Goal: Check status: Check status

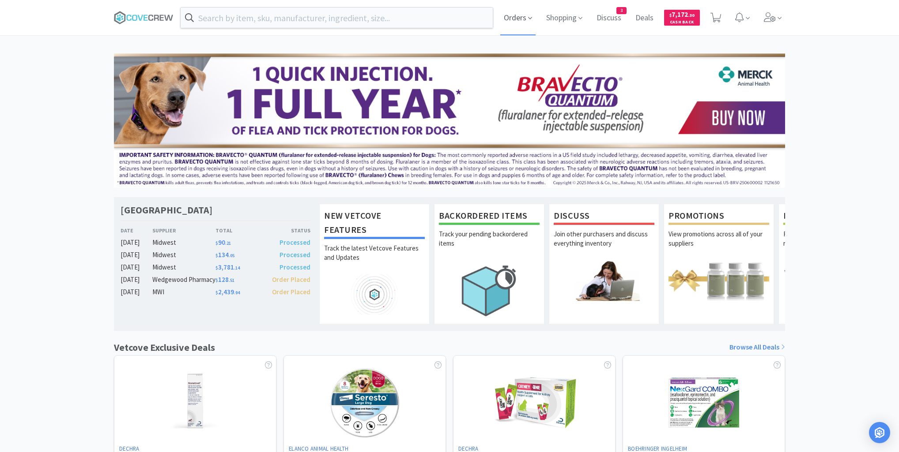
click at [519, 18] on span "Orders" at bounding box center [517, 17] width 35 height 35
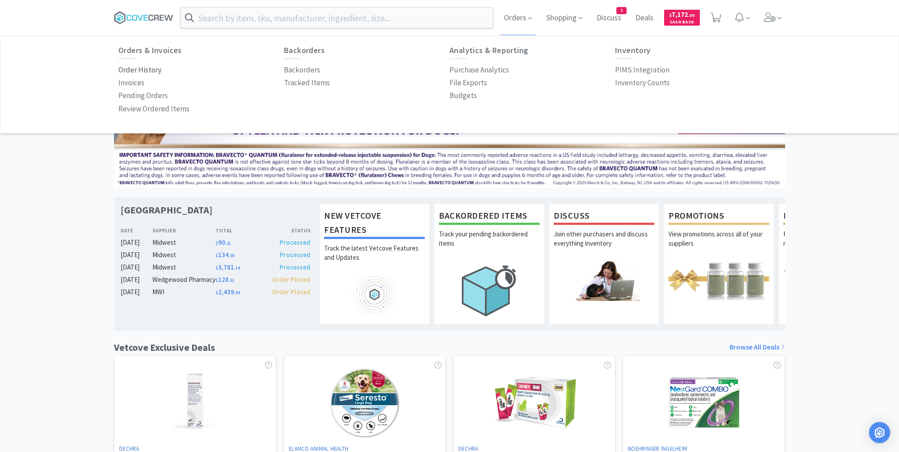
click at [141, 72] on p "Order History" at bounding box center [139, 70] width 43 height 12
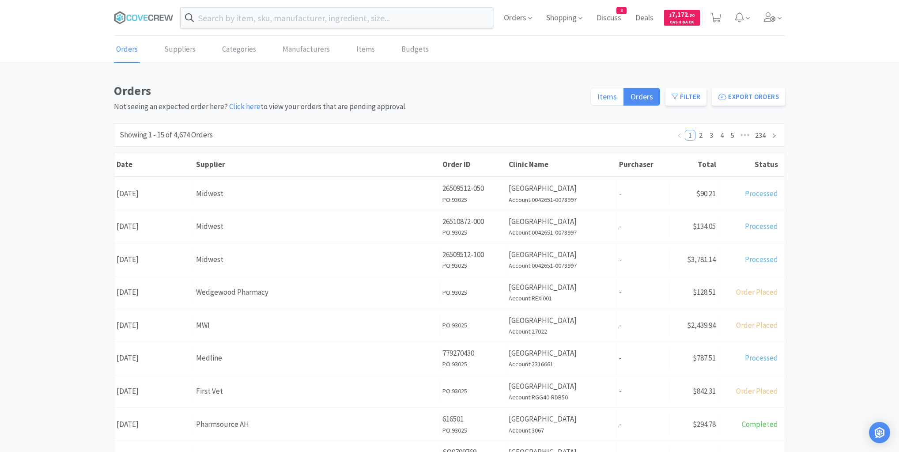
click at [609, 96] on span "Items" at bounding box center [607, 96] width 19 height 10
click at [598, 99] on input "Items" at bounding box center [598, 99] width 0 height 0
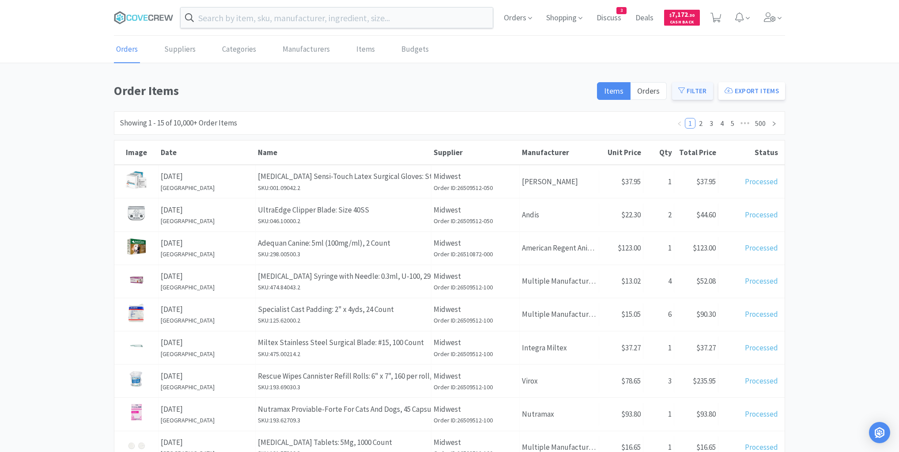
click at [701, 85] on button "Filter" at bounding box center [692, 91] width 41 height 18
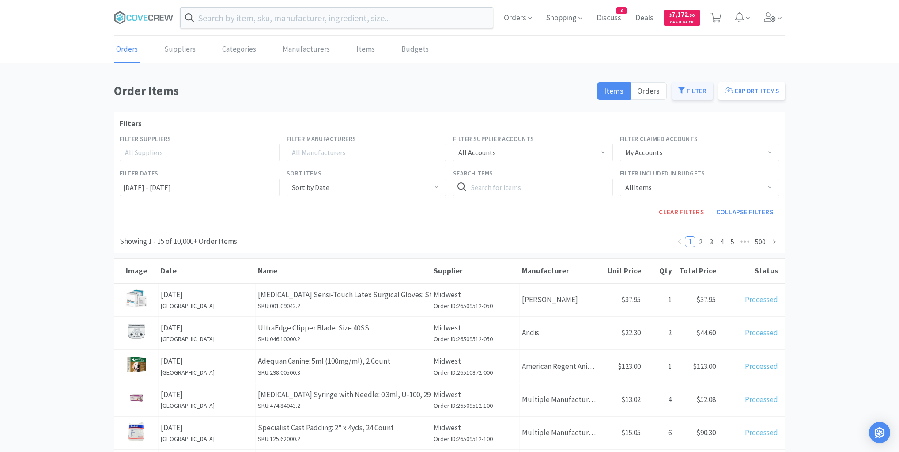
click at [697, 91] on button "Filter" at bounding box center [692, 91] width 41 height 18
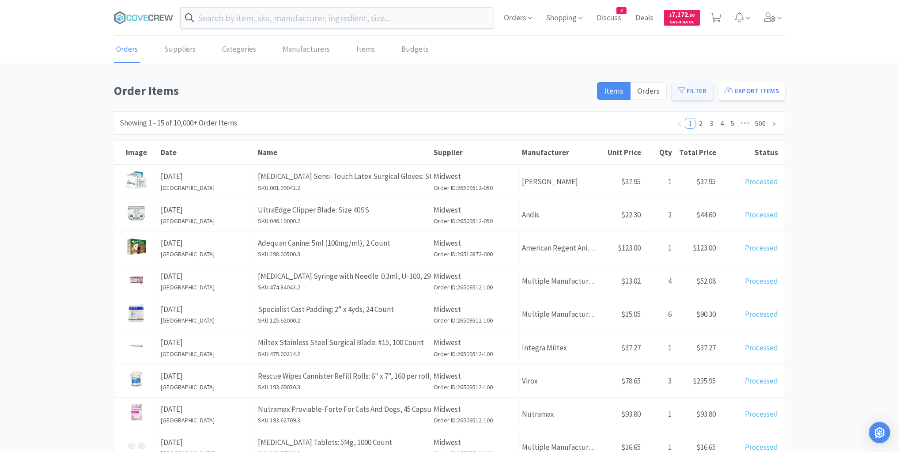
click at [693, 92] on button "Filter" at bounding box center [692, 91] width 41 height 18
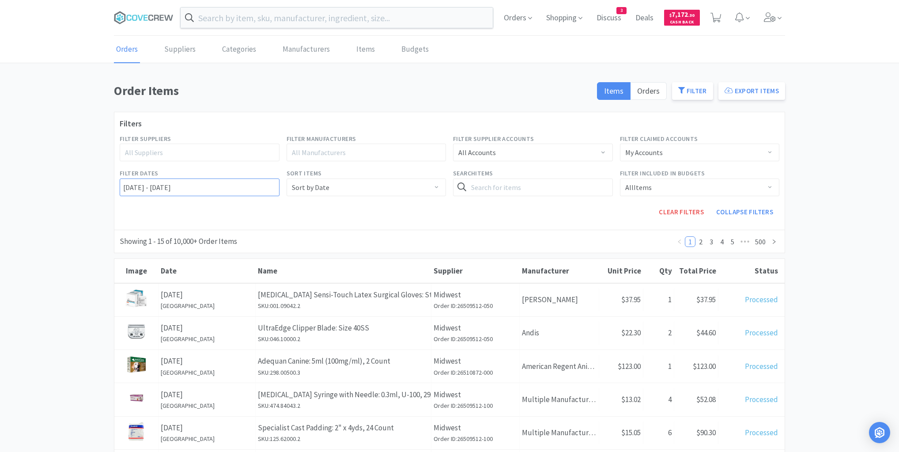
click at [121, 186] on input "[DATE] - [DATE]" at bounding box center [200, 187] width 160 height 18
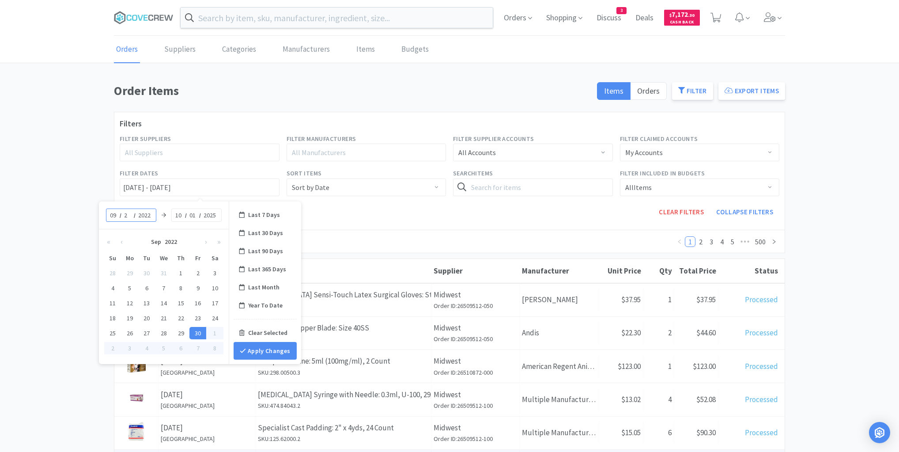
type input "24"
type input "[DATE] - [DATE]"
type input "2025"
type input "[DATE] - [DATE]"
type input "09"
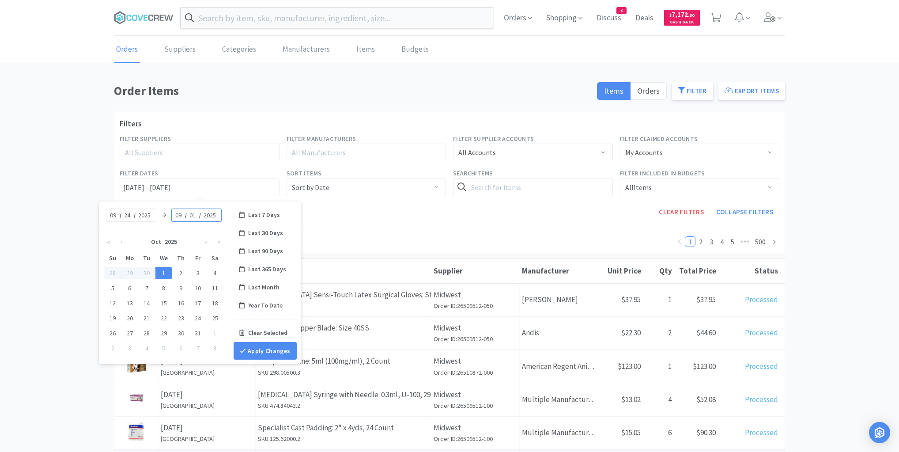
type input "[DATE] - [DATE]"
type input "24"
type input "[DATE] - [DATE]"
type input "1"
type input "2025"
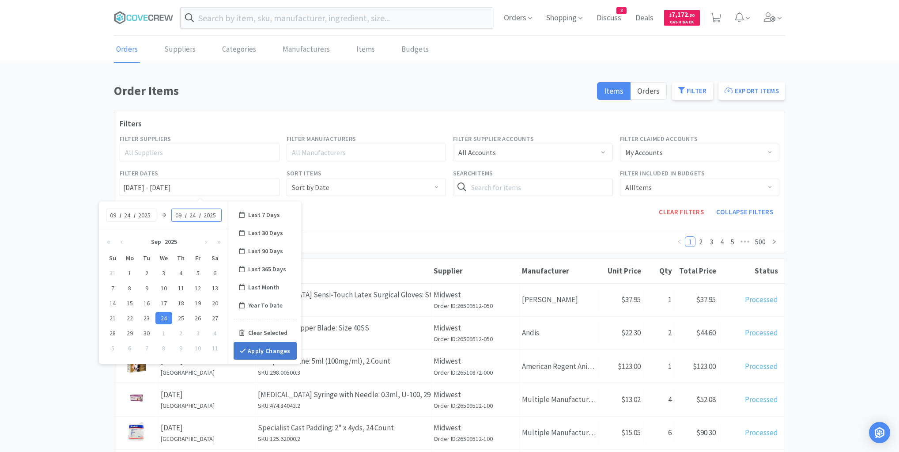
click at [263, 352] on button "Apply Changes" at bounding box center [265, 351] width 63 height 18
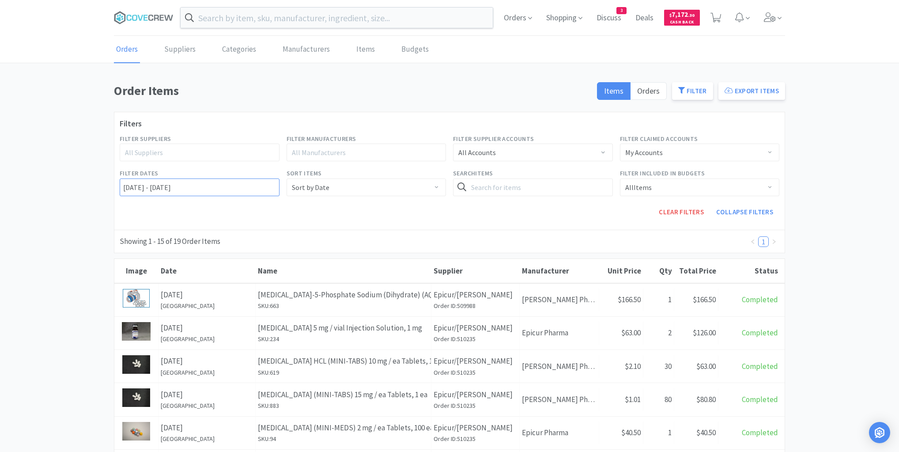
click at [138, 186] on input "[DATE] - [DATE]" at bounding box center [200, 187] width 160 height 18
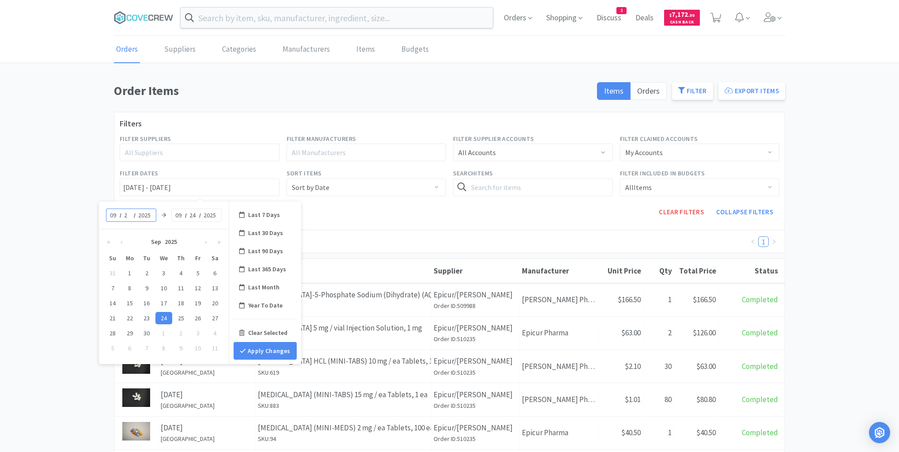
type input "29"
type input "[DATE] - [DATE]"
type input "29"
type input "[DATE] - [DATE]"
click at [267, 350] on button "Apply Changes" at bounding box center [265, 351] width 63 height 18
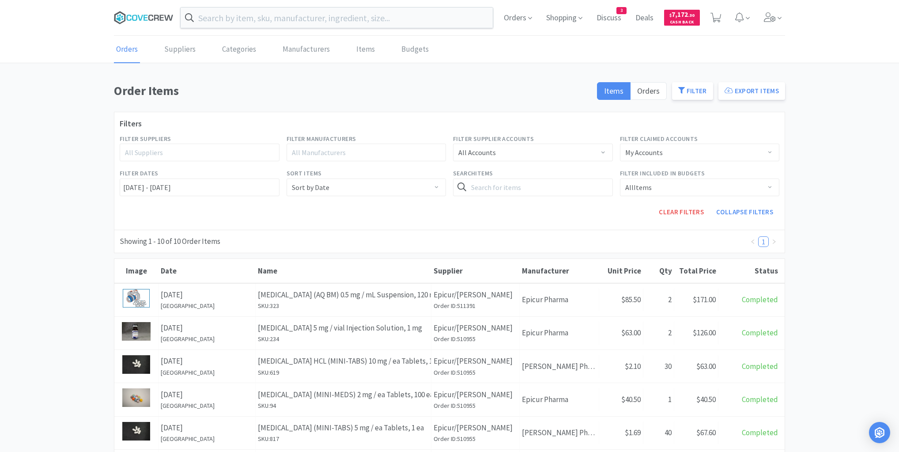
click at [144, 19] on icon at bounding box center [146, 18] width 4 height 6
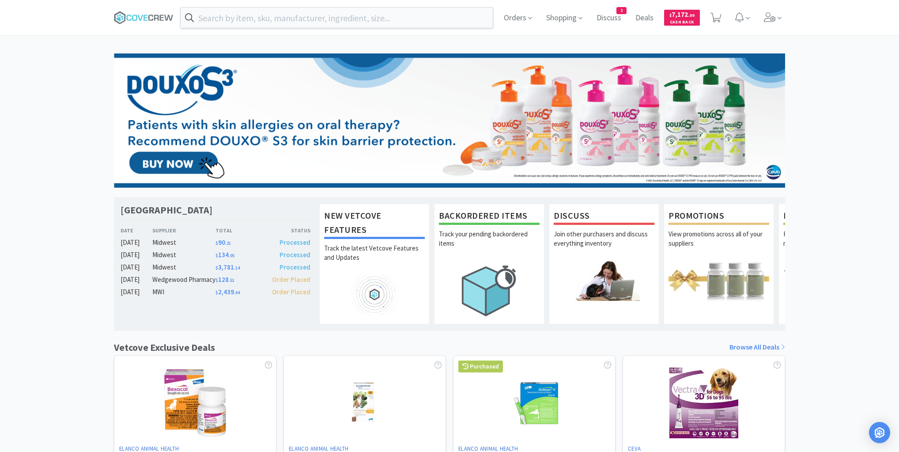
drag, startPoint x: 67, startPoint y: 6, endPoint x: 109, endPoint y: 0, distance: 42.4
click at [72, 7] on div "Orders Shopping Discuss Discuss 3 Deals Deals $ 7,172 . 30 Cash Back" at bounding box center [449, 17] width 899 height 35
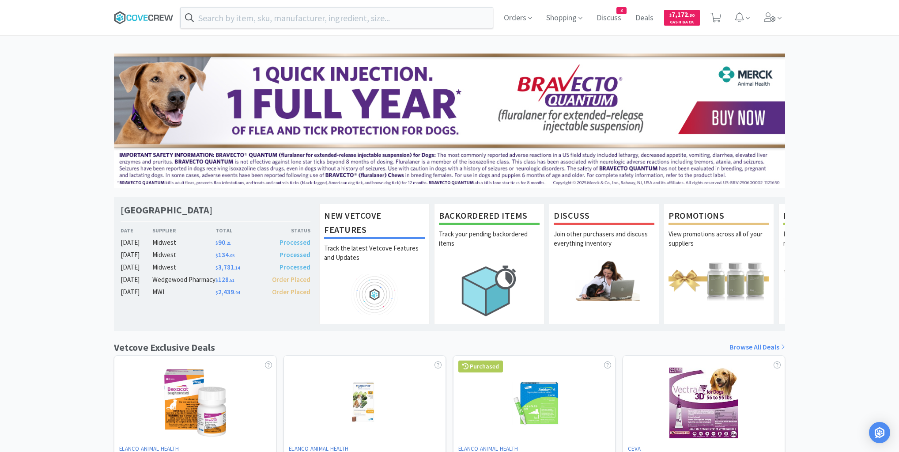
click at [159, 19] on icon at bounding box center [144, 17] width 60 height 13
